Goal: Task Accomplishment & Management: Manage account settings

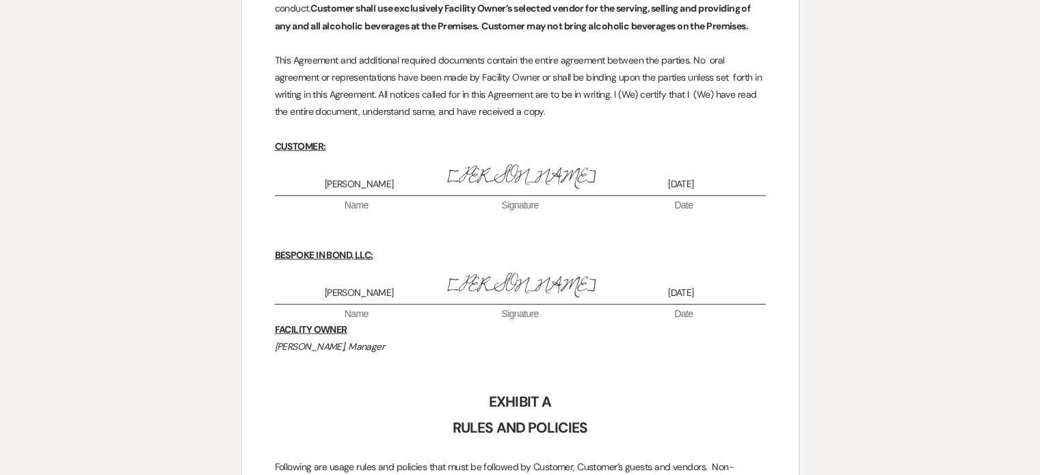
scroll to position [3470, 0]
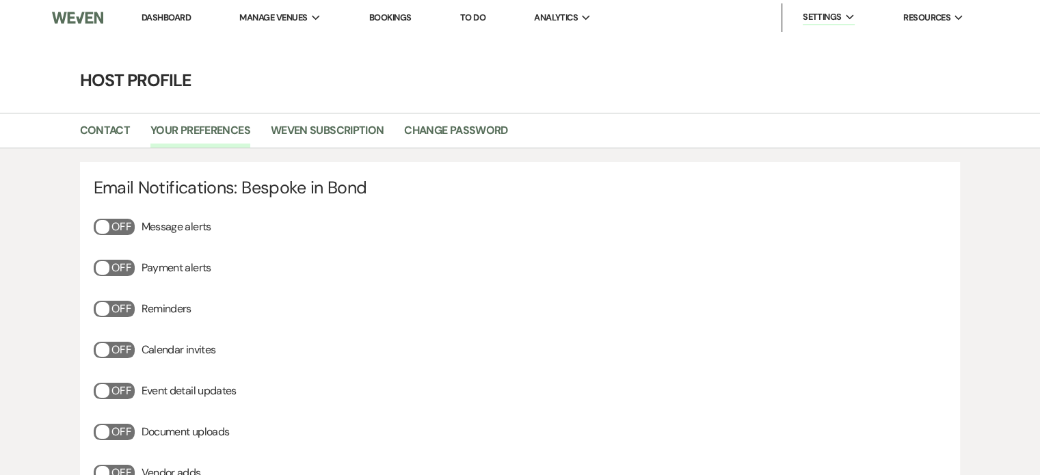
click at [344, 121] on li "Weven Subscription" at bounding box center [337, 133] width 133 height 29
click at [344, 131] on link "Weven Subscription" at bounding box center [327, 135] width 113 height 26
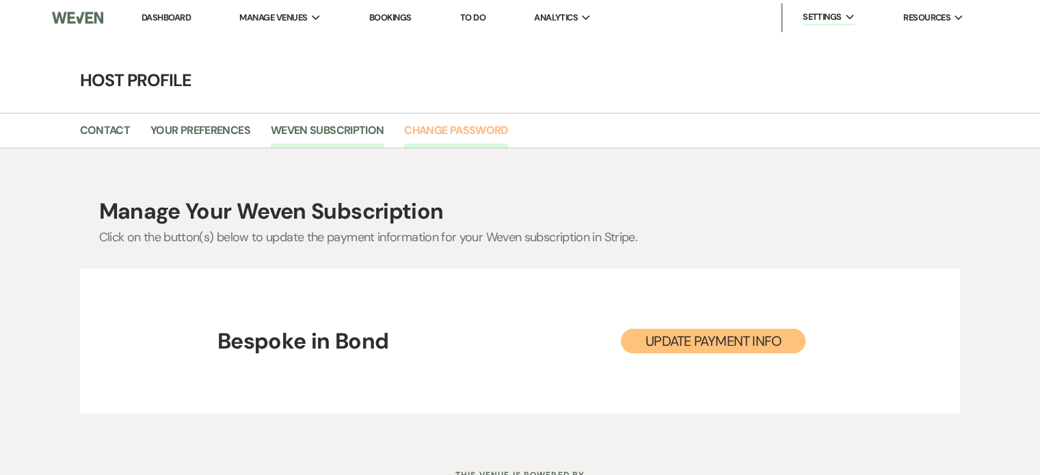
click at [451, 124] on link "Change Password" at bounding box center [455, 135] width 103 height 26
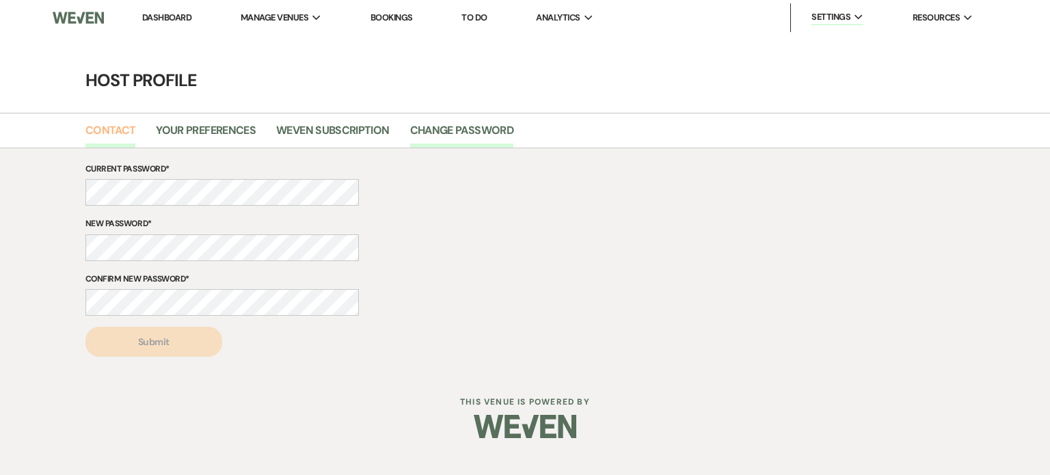
click at [126, 129] on link "Contact" at bounding box center [110, 135] width 51 height 26
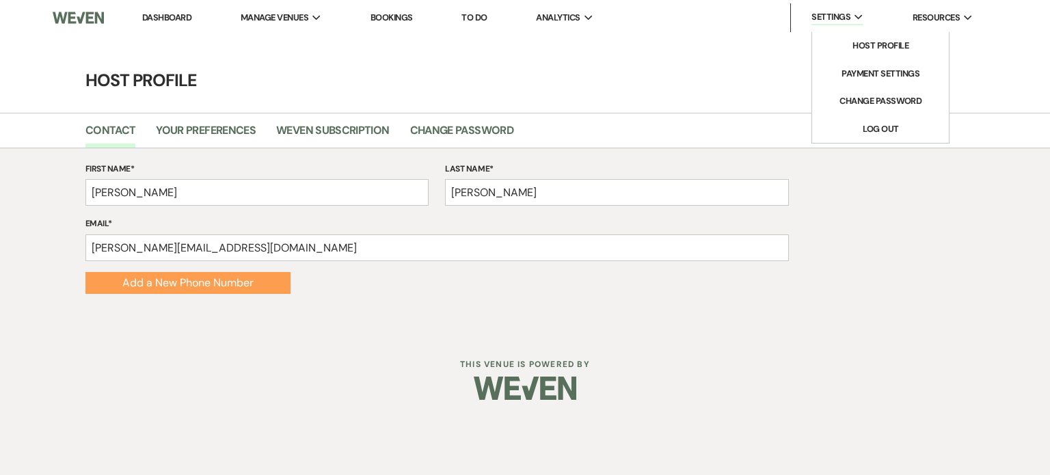
click at [850, 18] on div "Settings Expand" at bounding box center [837, 17] width 52 height 15
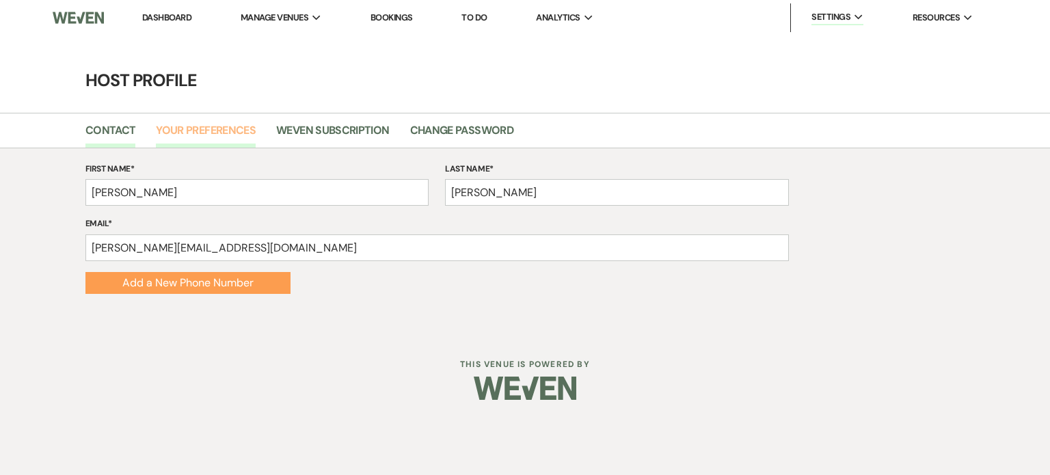
click at [214, 130] on link "Your Preferences" at bounding box center [206, 135] width 100 height 26
